Goal: Communication & Community: Answer question/provide support

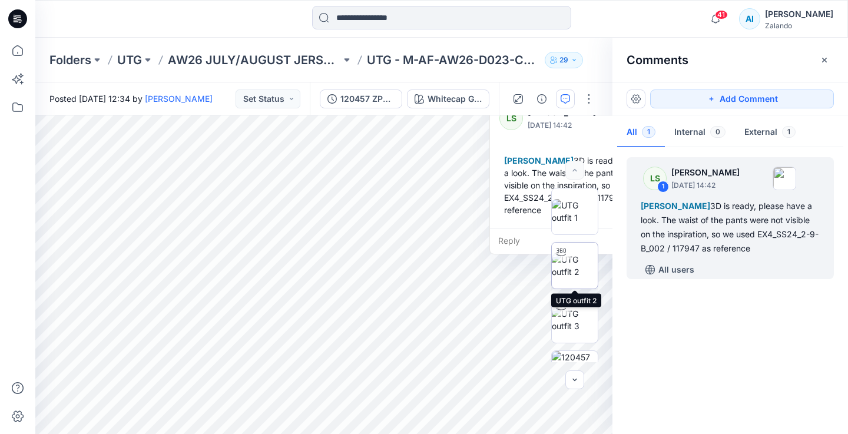
click at [586, 266] on img at bounding box center [575, 265] width 46 height 25
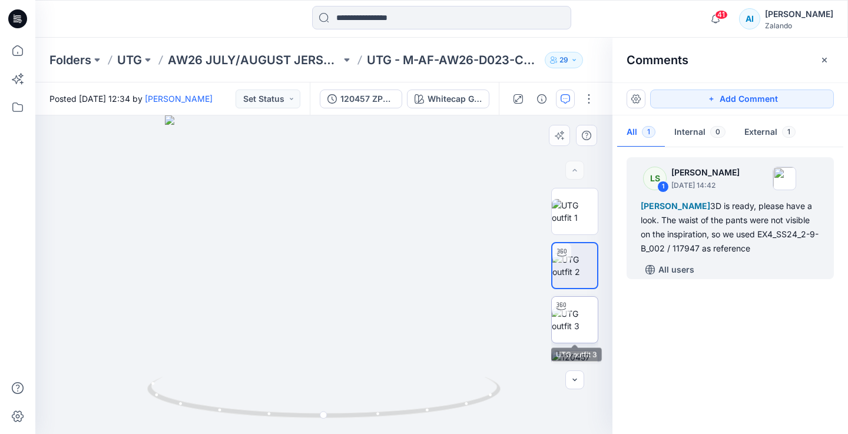
click at [580, 319] on img at bounding box center [575, 319] width 46 height 25
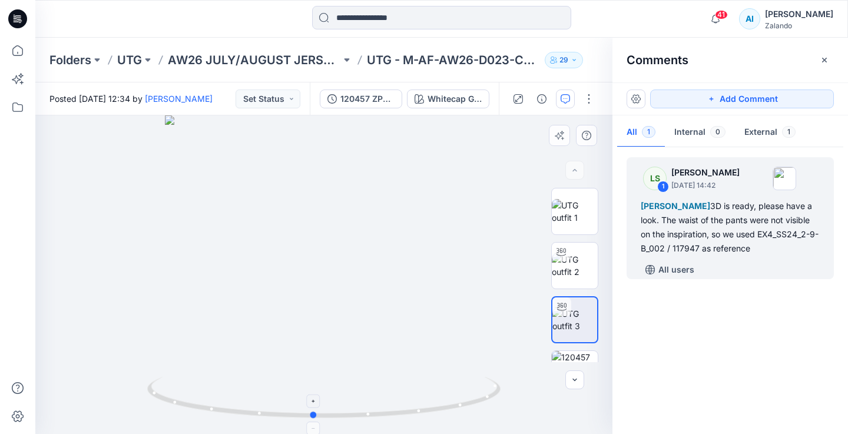
drag, startPoint x: 461, startPoint y: 402, endPoint x: 449, endPoint y: 409, distance: 13.4
click at [451, 409] on icon at bounding box center [325, 399] width 356 height 44
click at [458, 230] on div at bounding box center [323, 274] width 577 height 319
click at [739, 252] on div "[PERSON_NAME] 3D is ready, please have a look. The waist of the pants were not …" at bounding box center [730, 227] width 179 height 57
click at [763, 135] on button "External 1" at bounding box center [770, 133] width 70 height 30
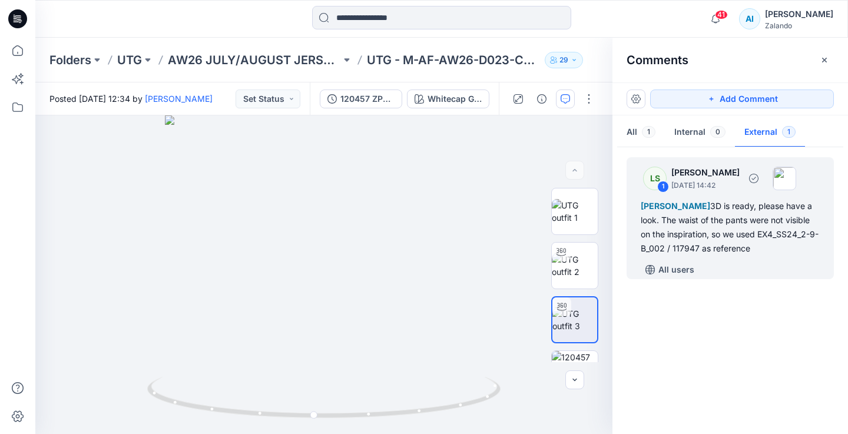
click at [680, 231] on div "[PERSON_NAME] 3D is ready, please have a look. The waist of the pants were not …" at bounding box center [730, 227] width 179 height 57
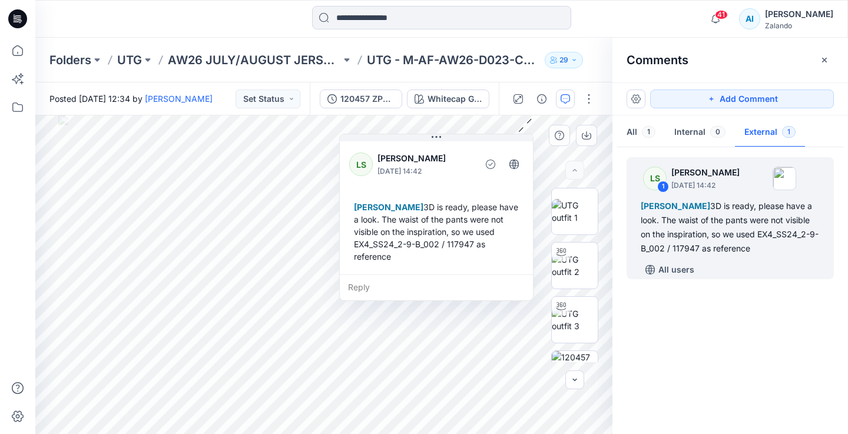
drag, startPoint x: 513, startPoint y: 161, endPoint x: 384, endPoint y: 191, distance: 132.5
click at [384, 191] on div "LS [PERSON_NAME] [DATE] 14:42 [PERSON_NAME] 3D is ready, please have a look. Th…" at bounding box center [436, 206] width 193 height 135
click at [357, 292] on div "Reply" at bounding box center [433, 290] width 193 height 26
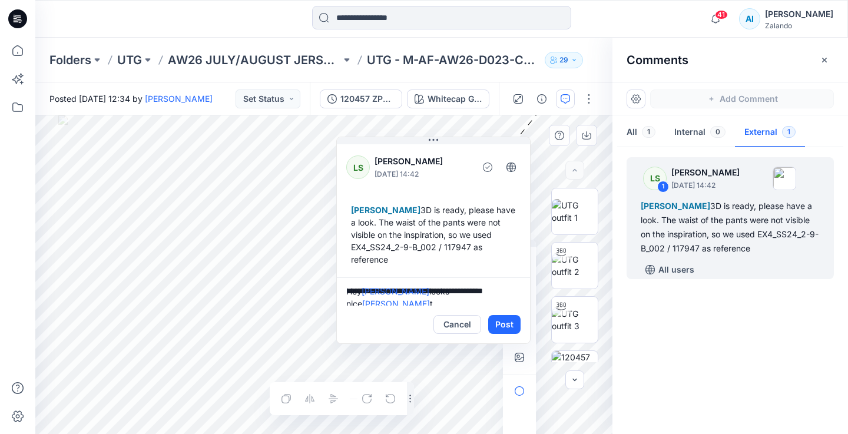
scroll to position [3, 0]
type textarea "**********"
click at [516, 321] on button "Post" at bounding box center [504, 324] width 32 height 19
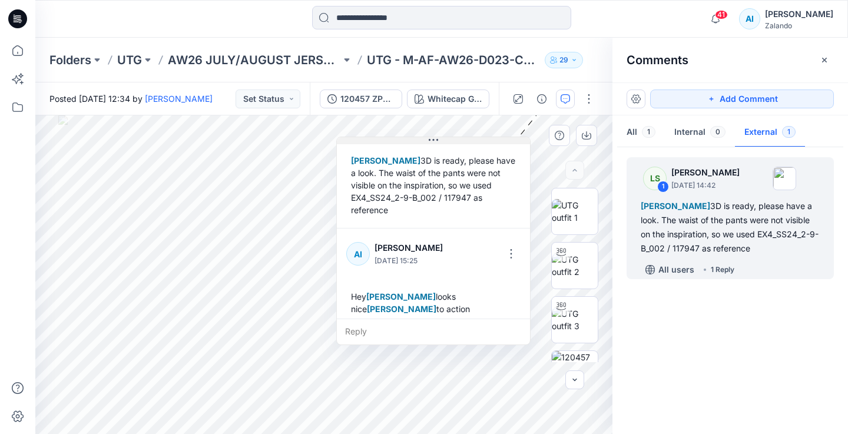
scroll to position [58, 0]
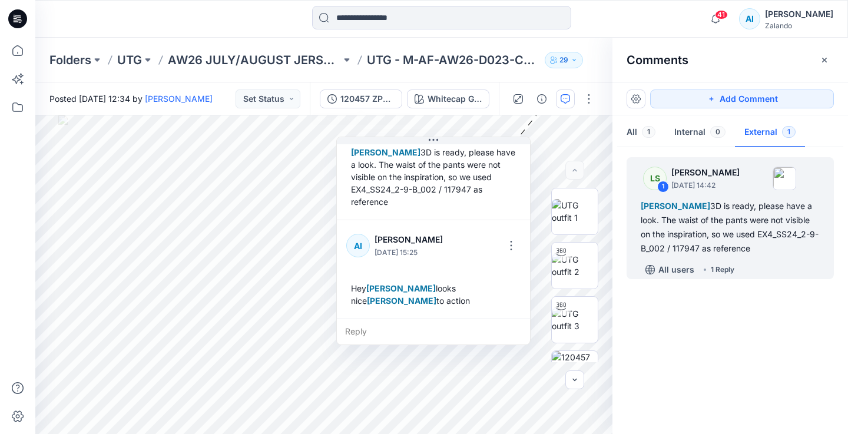
click at [274, 88] on div "Posted [DATE] 12:34 by [PERSON_NAME] Set Status" at bounding box center [172, 98] width 274 height 32
click at [274, 97] on button "Set Status" at bounding box center [267, 98] width 65 height 19
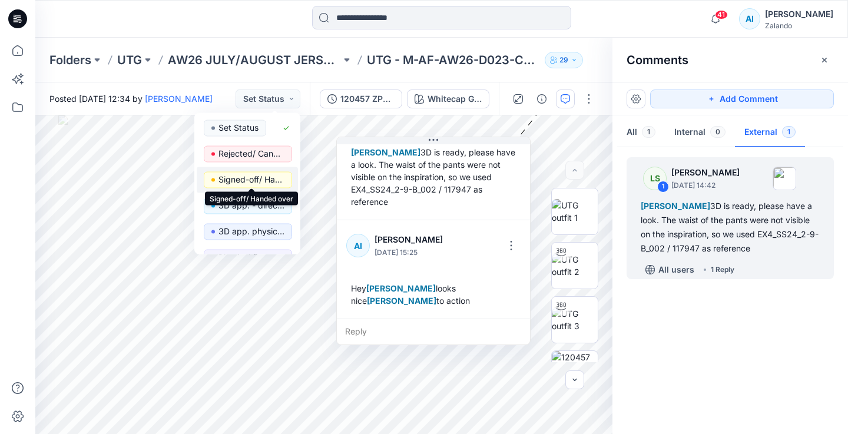
click at [278, 178] on p "Signed-off/ Handed over" at bounding box center [251, 179] width 66 height 15
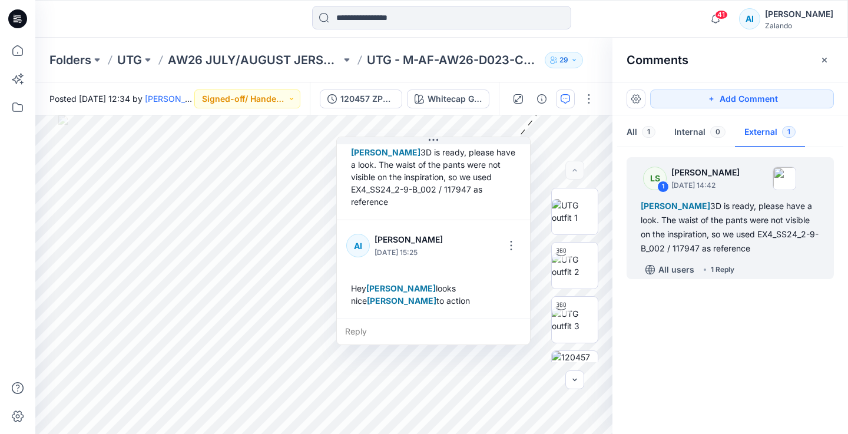
click at [698, 49] on div "Comments" at bounding box center [729, 60] width 235 height 44
